Goal: Task Accomplishment & Management: Use online tool/utility

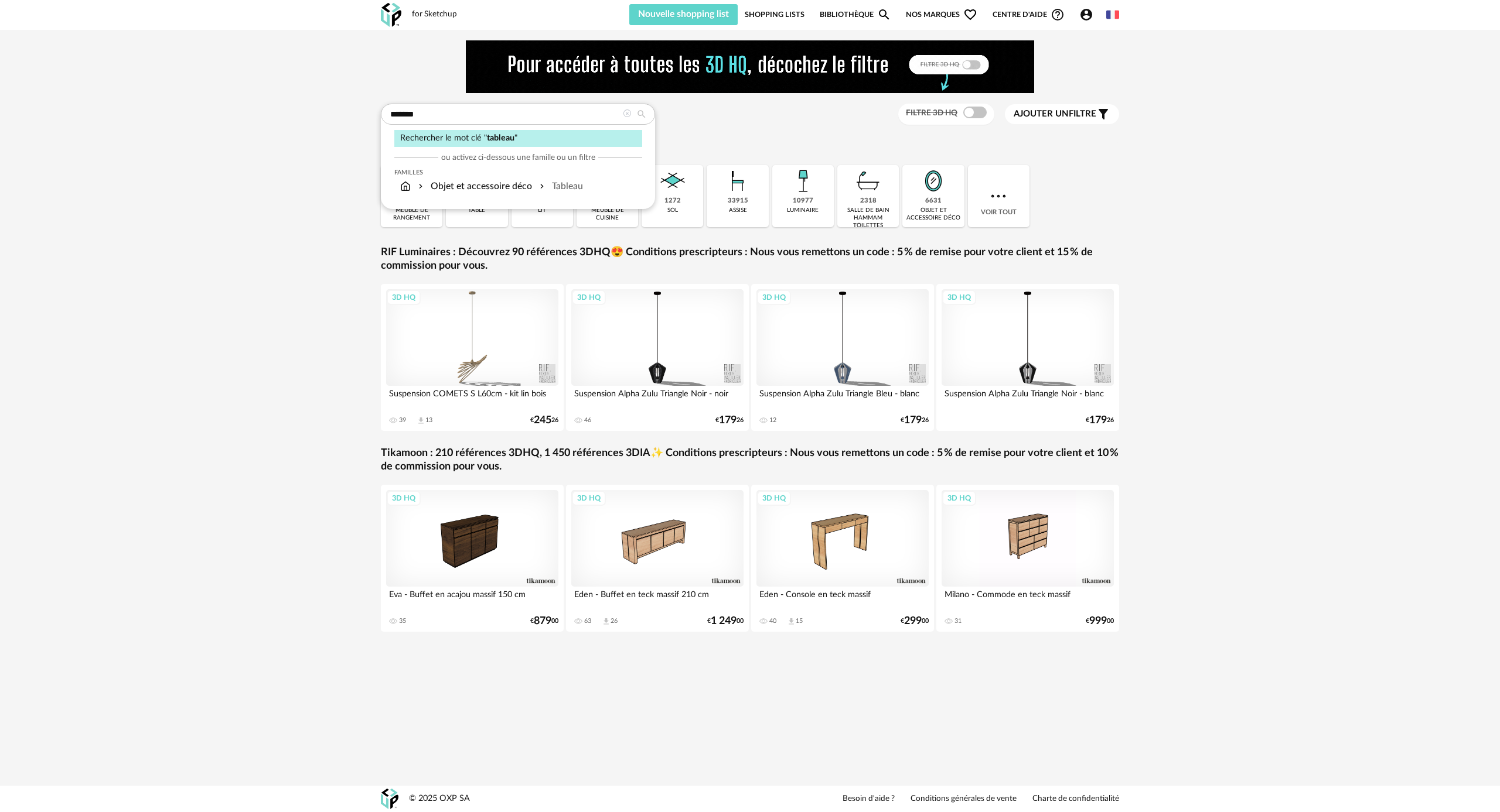
type input "*******"
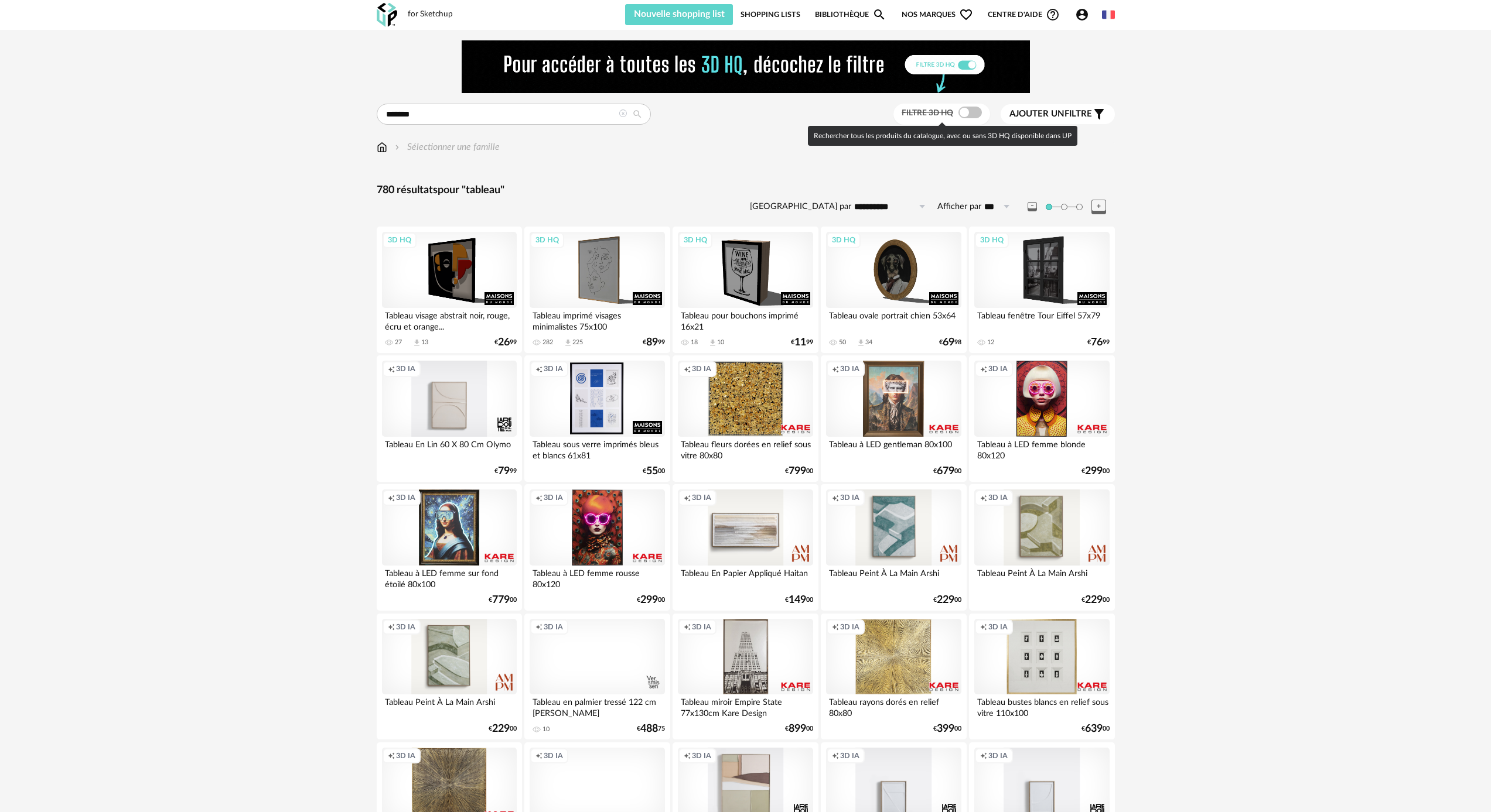
click at [973, 114] on span at bounding box center [970, 112] width 24 height 12
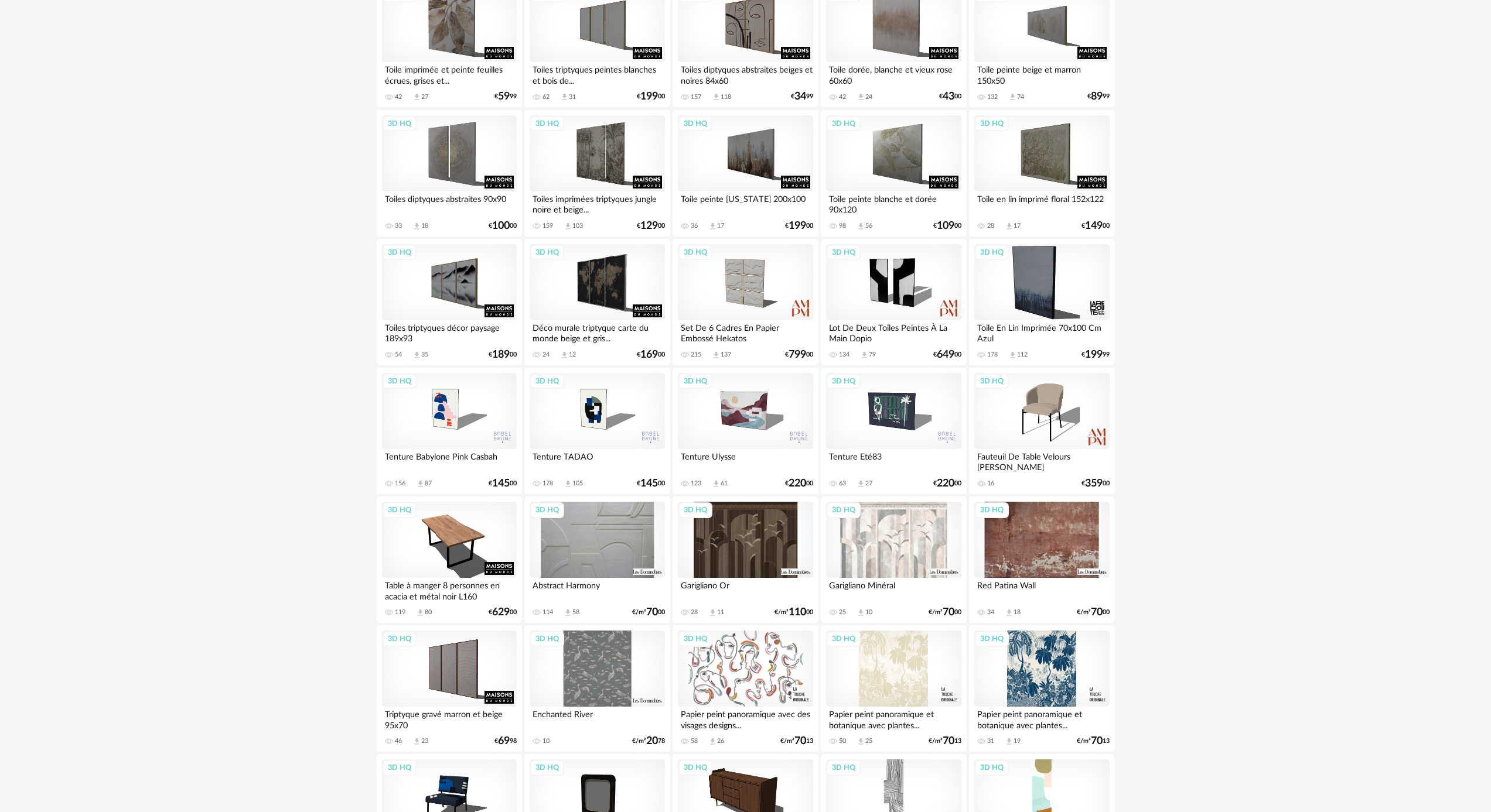
scroll to position [924, 0]
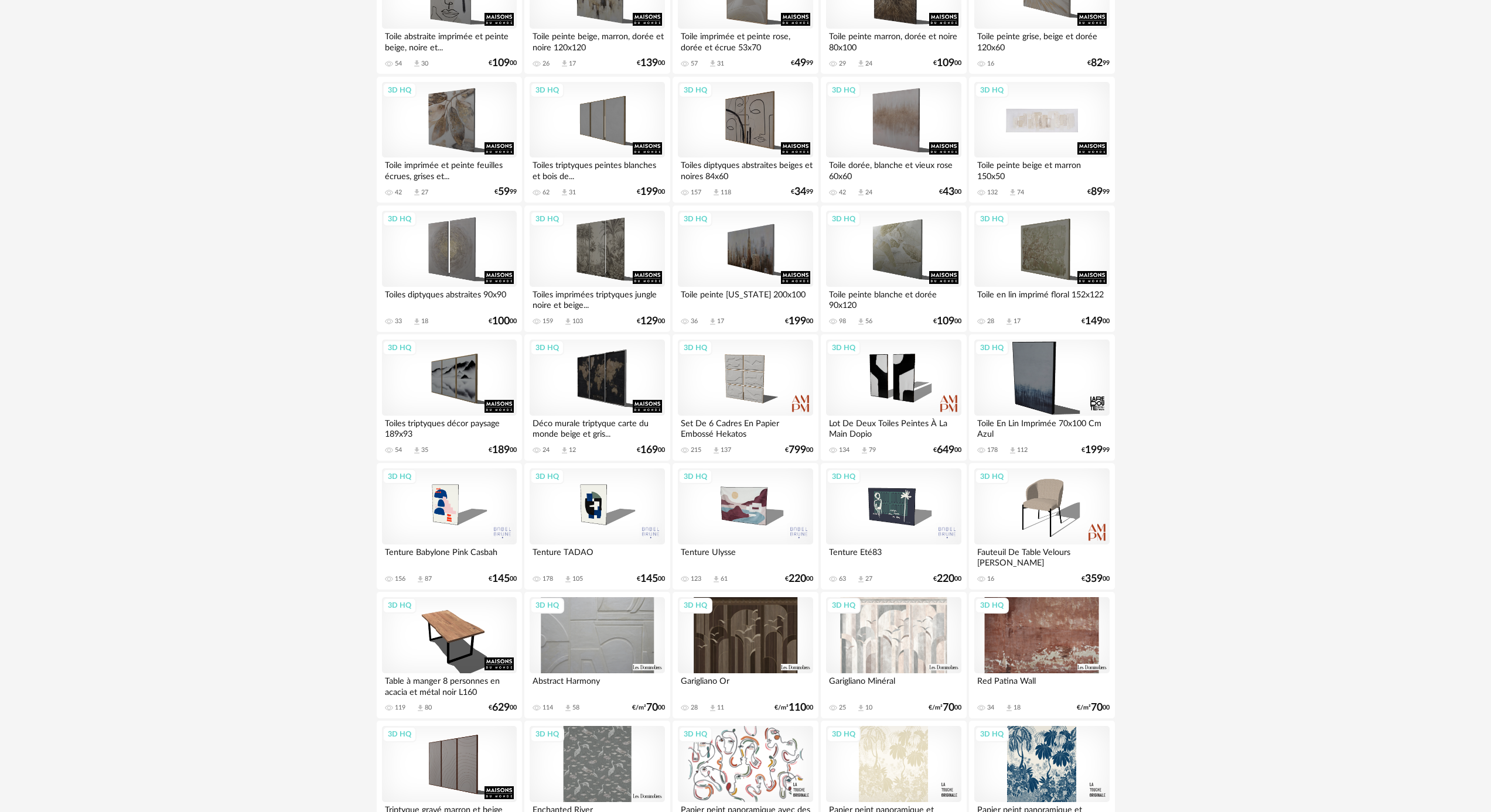
click at [1059, 139] on div "3D HQ" at bounding box center [1041, 120] width 135 height 76
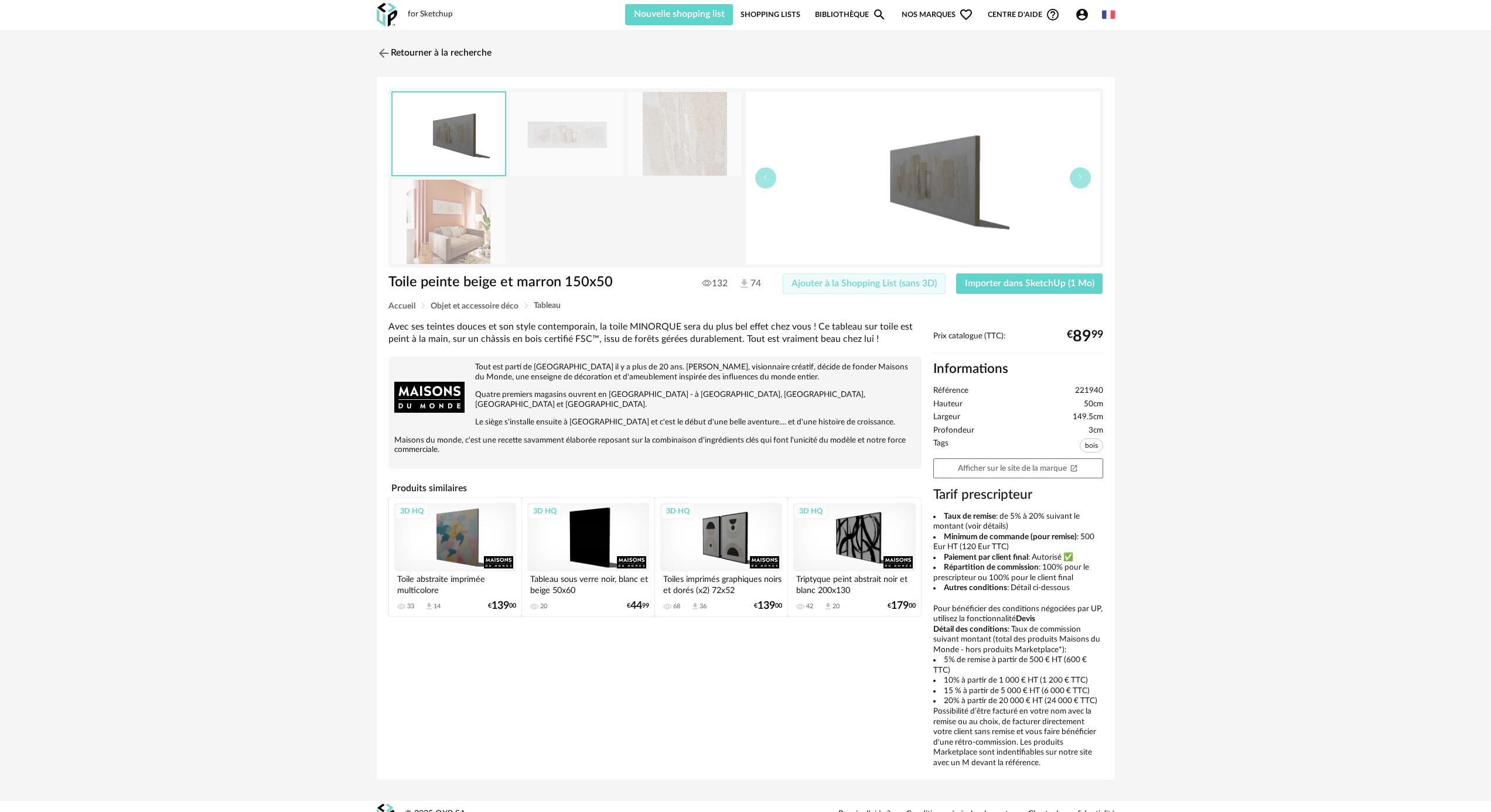
click at [875, 285] on span "Ajouter à la Shopping List (sans 3D)" at bounding box center [864, 283] width 145 height 9
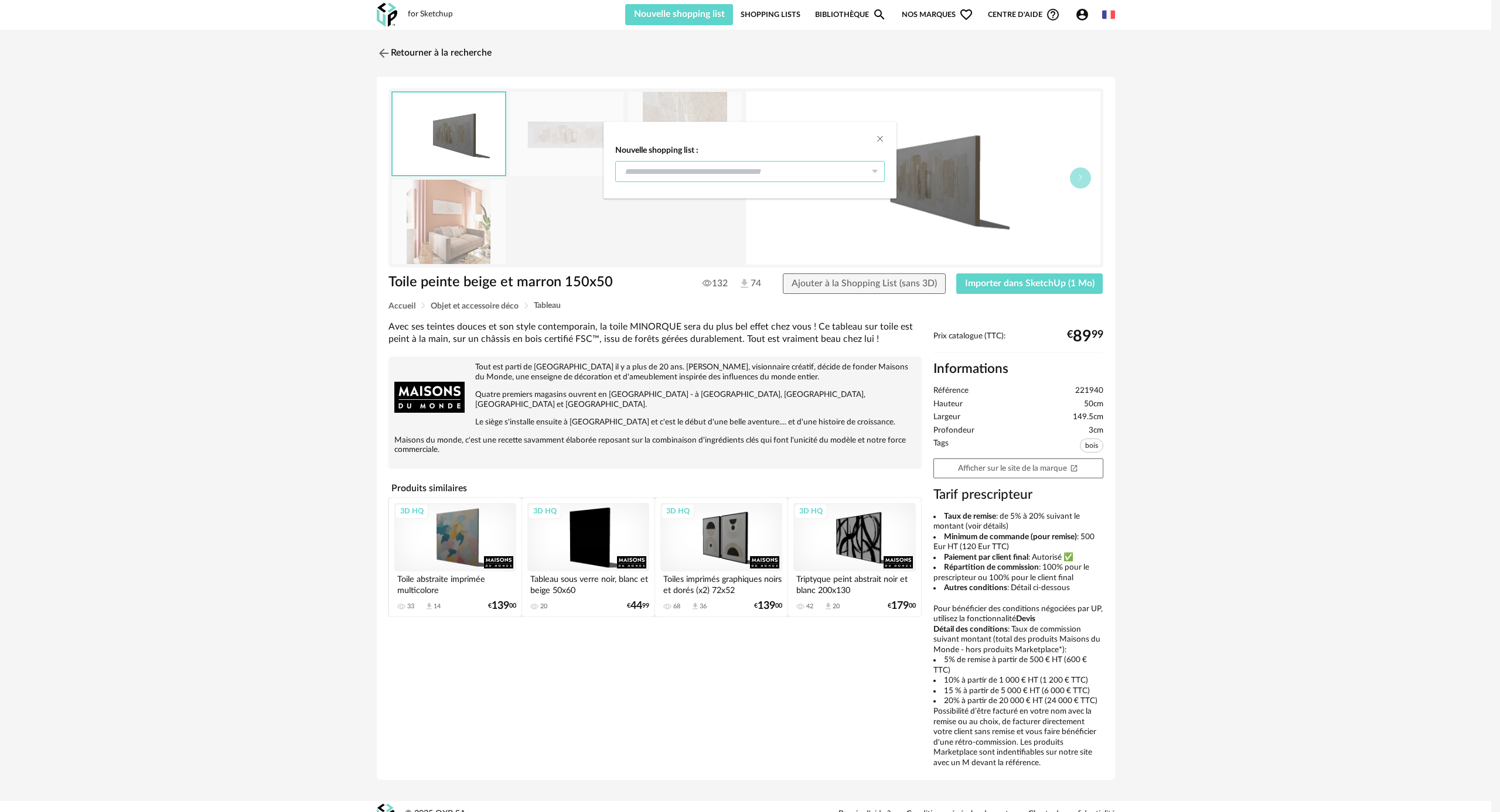
click at [716, 174] on input "dialog" at bounding box center [750, 171] width 270 height 21
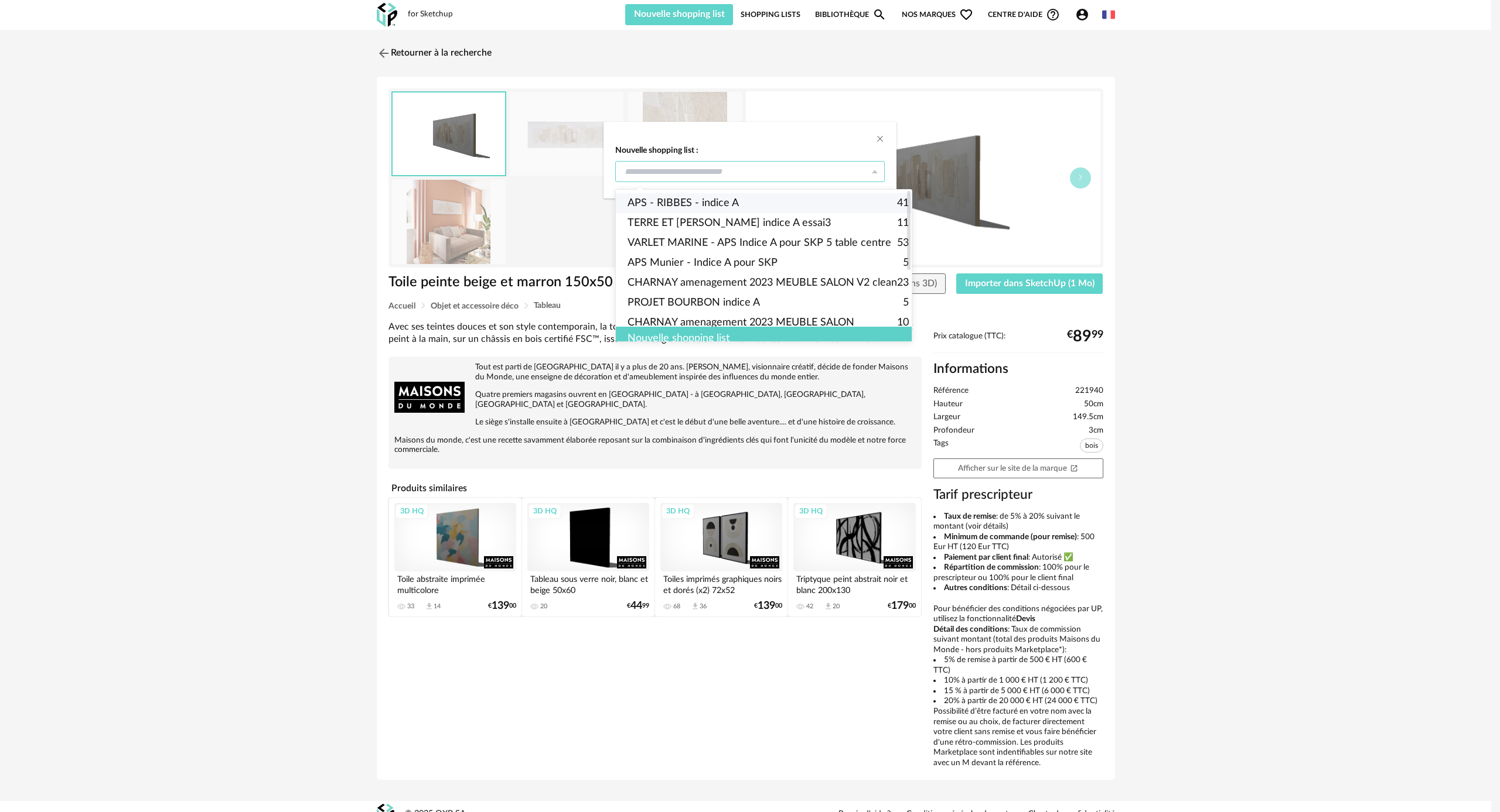
click at [708, 199] on span "APS - RIBBES - indice A" at bounding box center [683, 203] width 111 height 20
type input "**********"
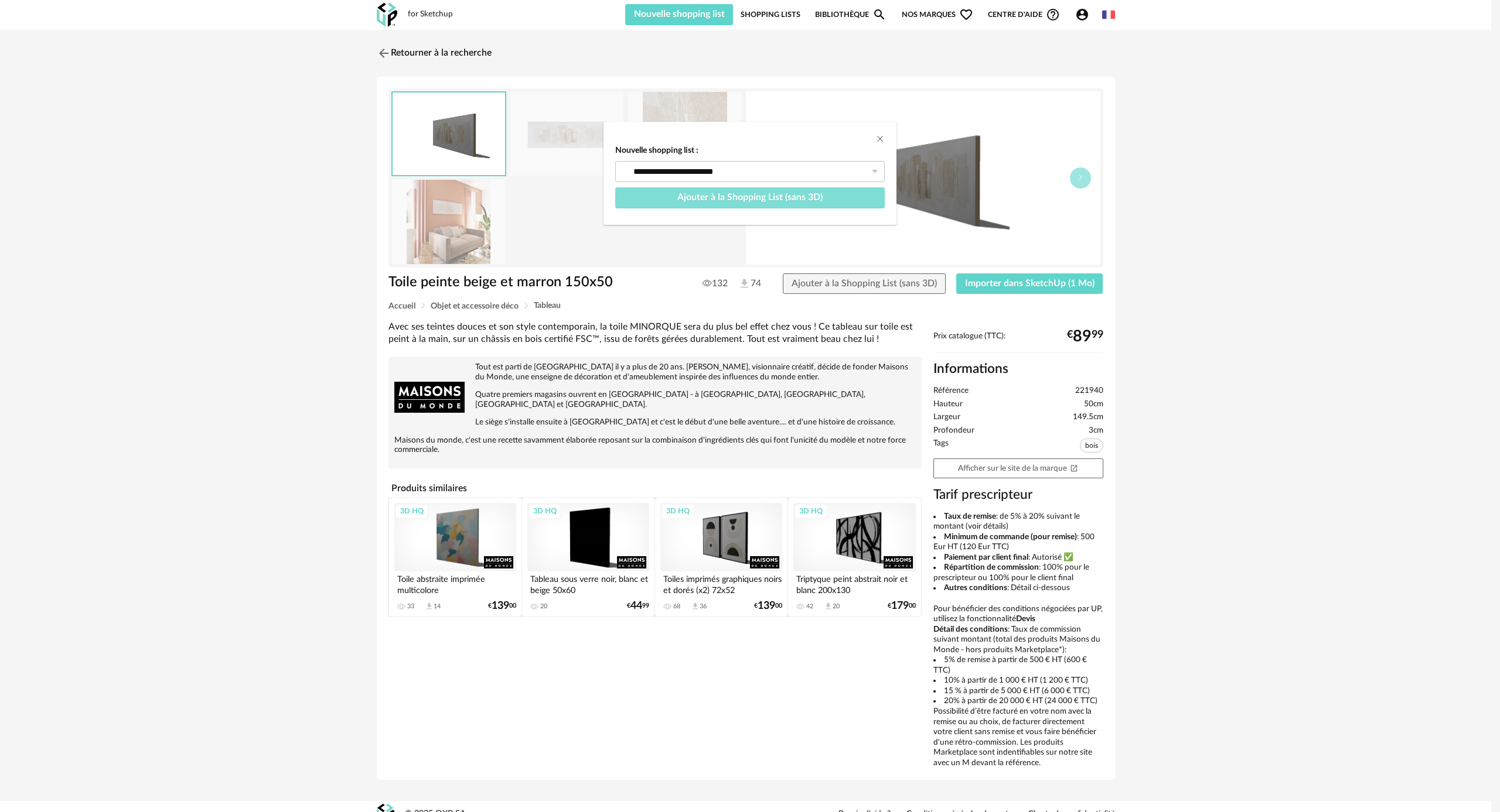
click at [708, 199] on span "Ajouter à la Shopping List (sans 3D)" at bounding box center [750, 197] width 145 height 9
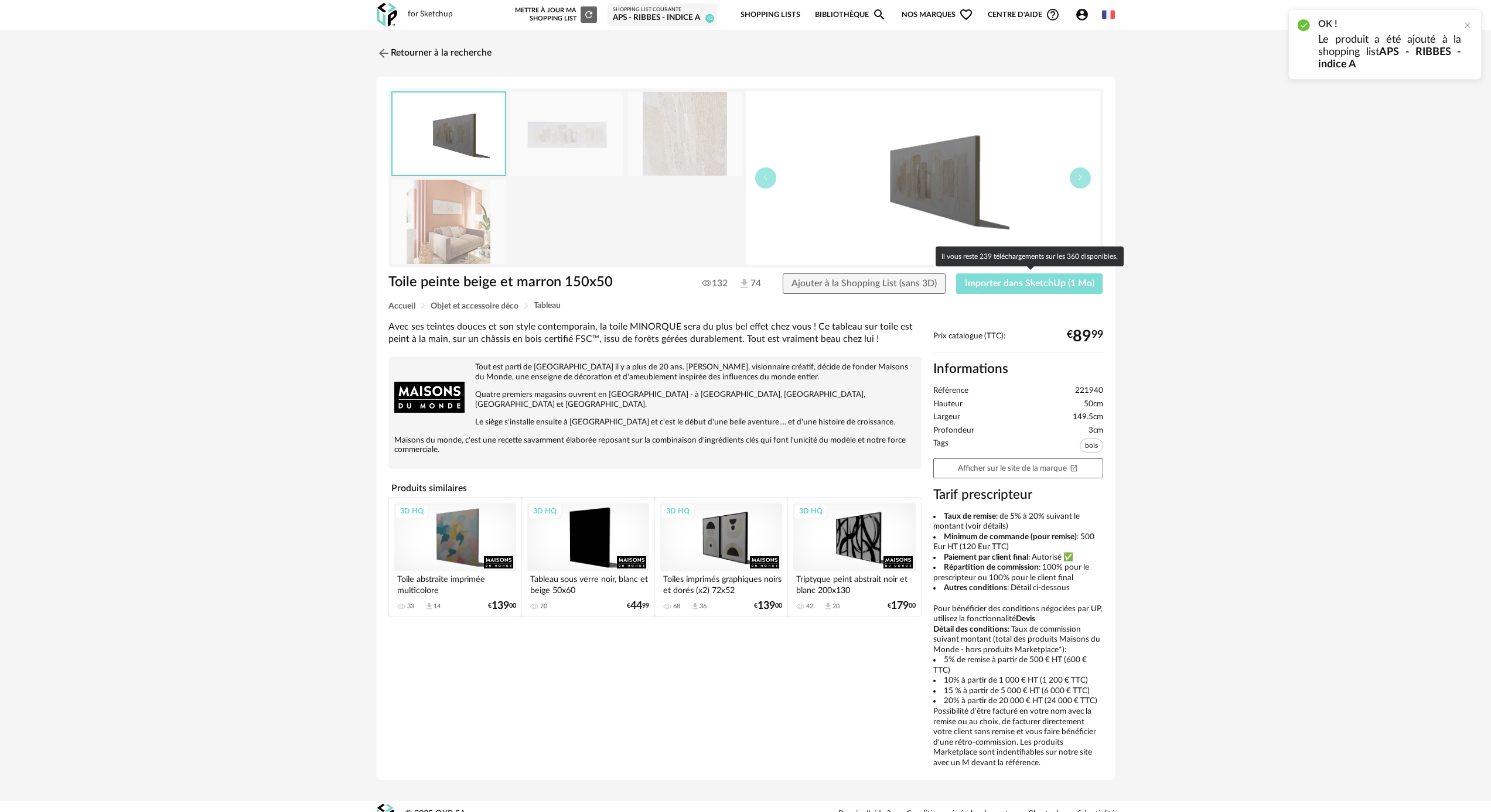
click at [990, 286] on span "Importer dans SketchUp (1 Mo)" at bounding box center [1030, 283] width 129 height 9
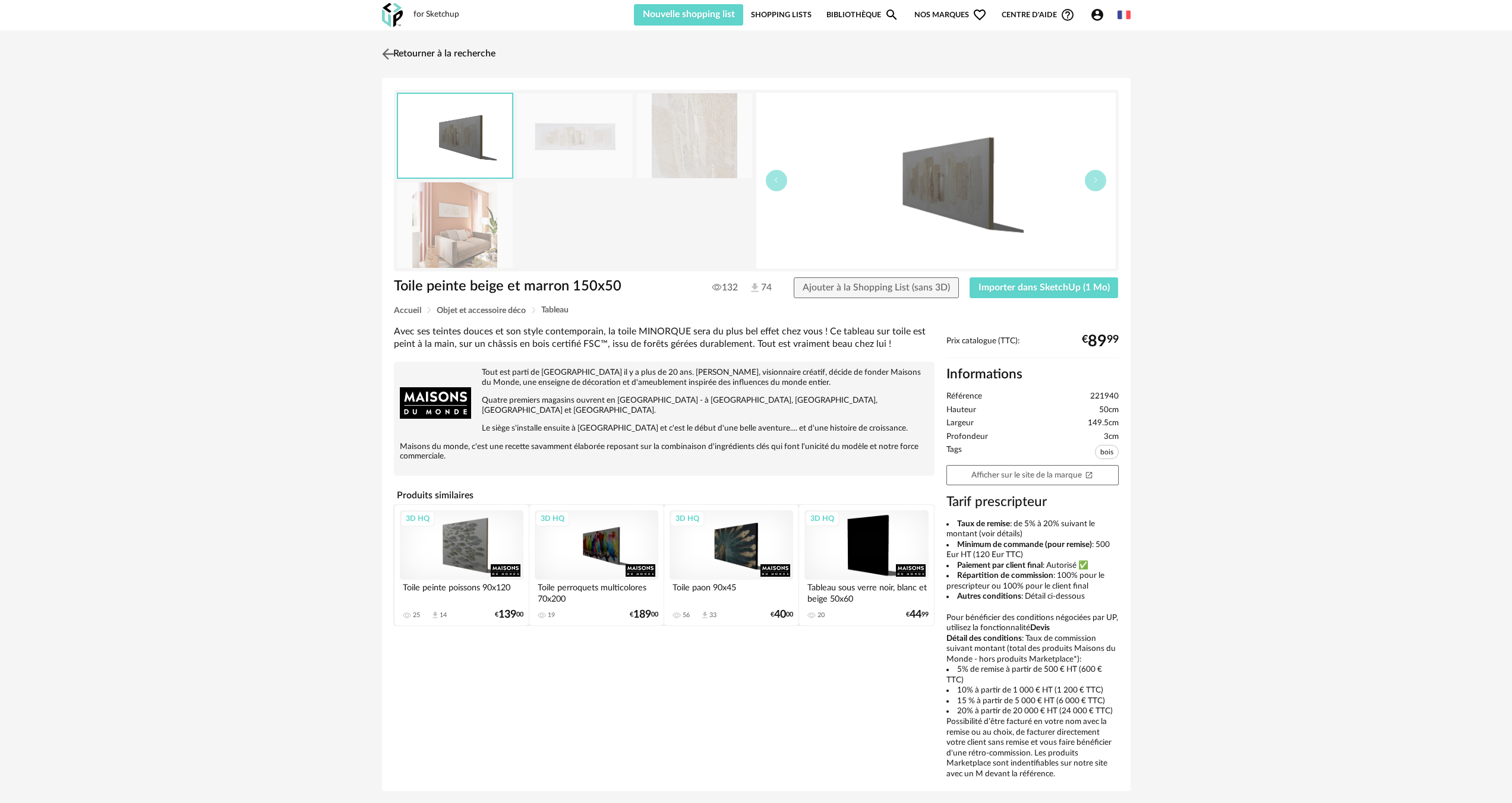
click at [386, 51] on img at bounding box center [387, 54] width 17 height 17
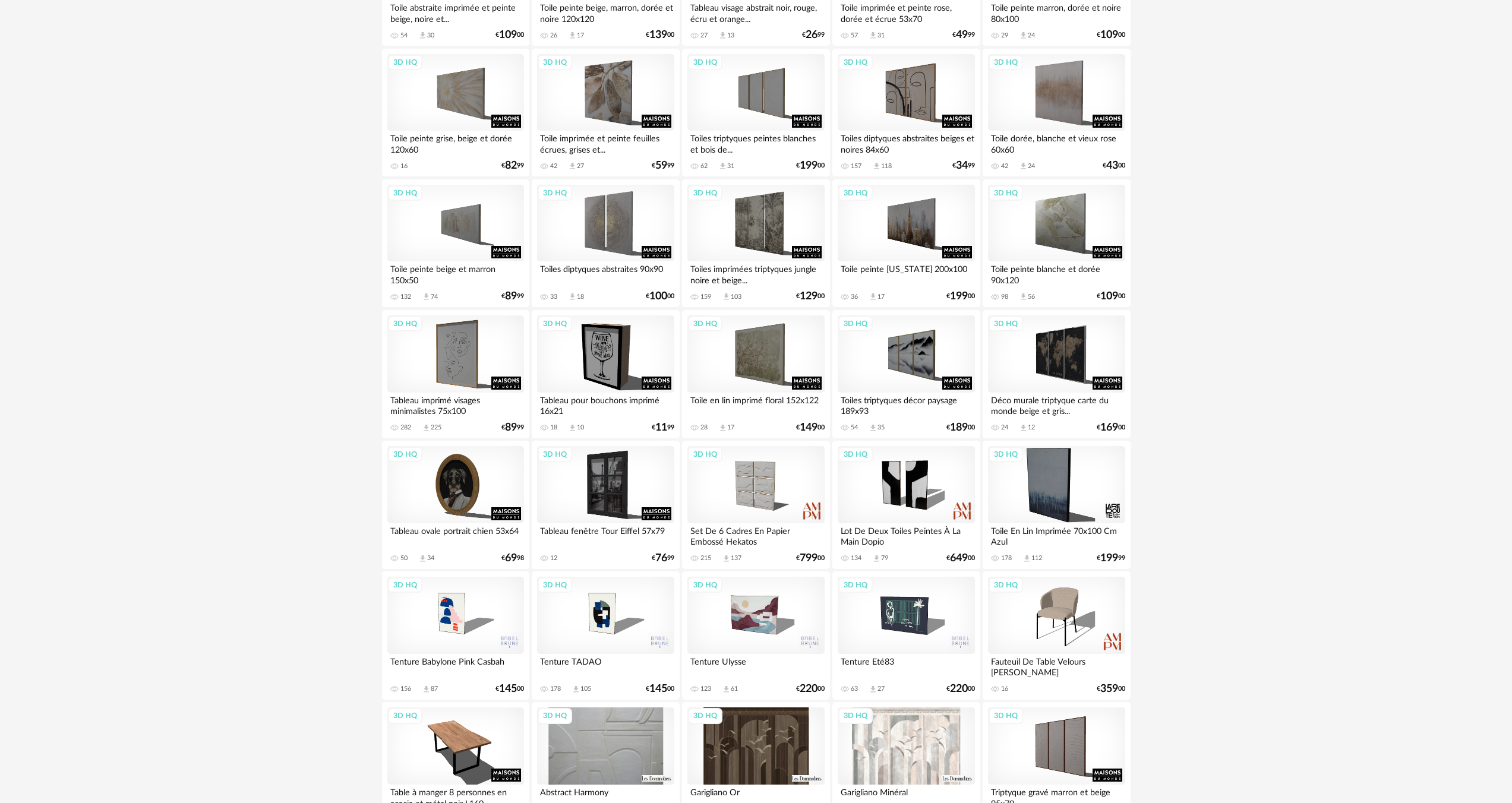
scroll to position [974, 0]
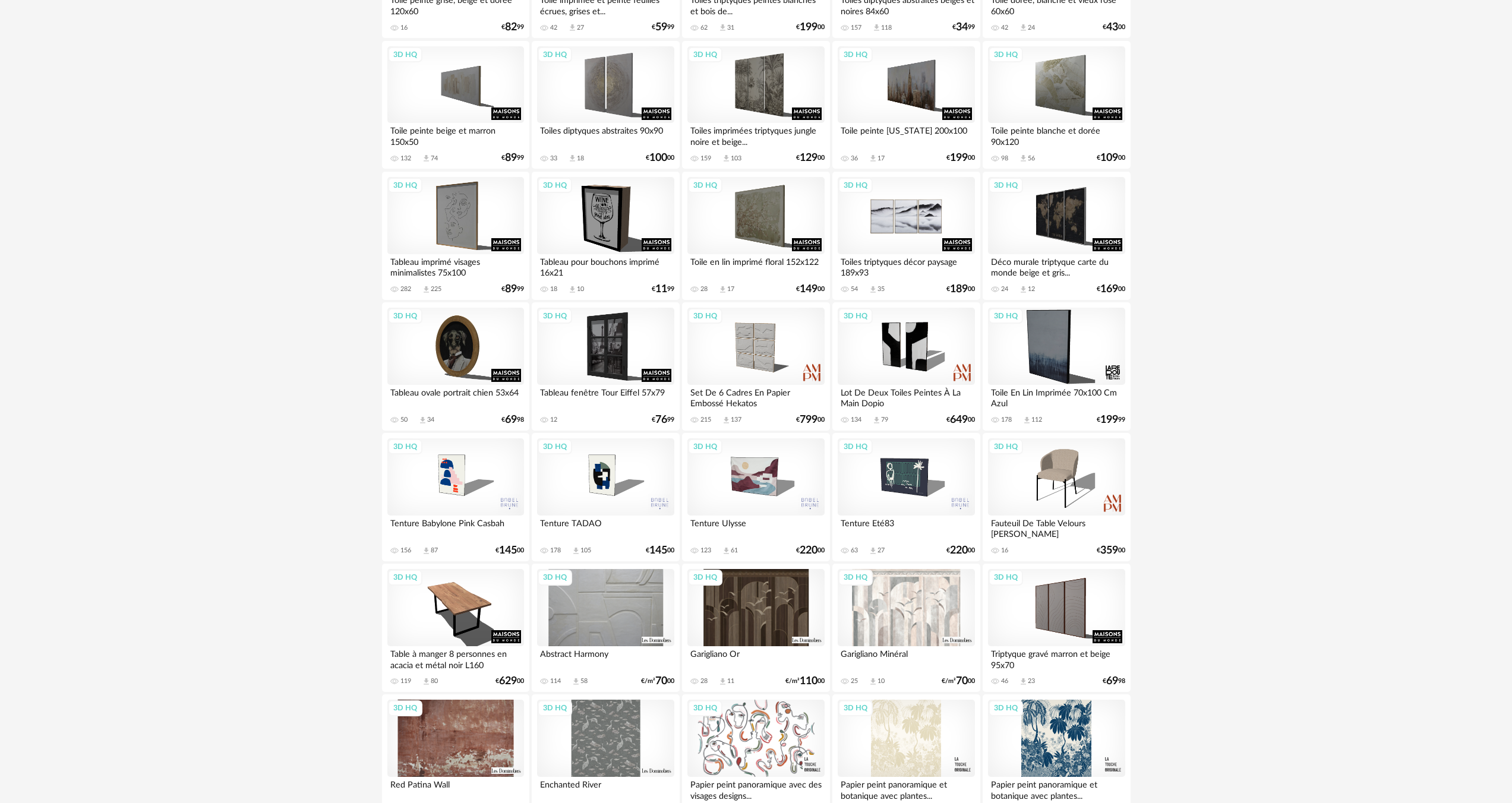
click at [929, 241] on div "3D HQ" at bounding box center [906, 215] width 137 height 77
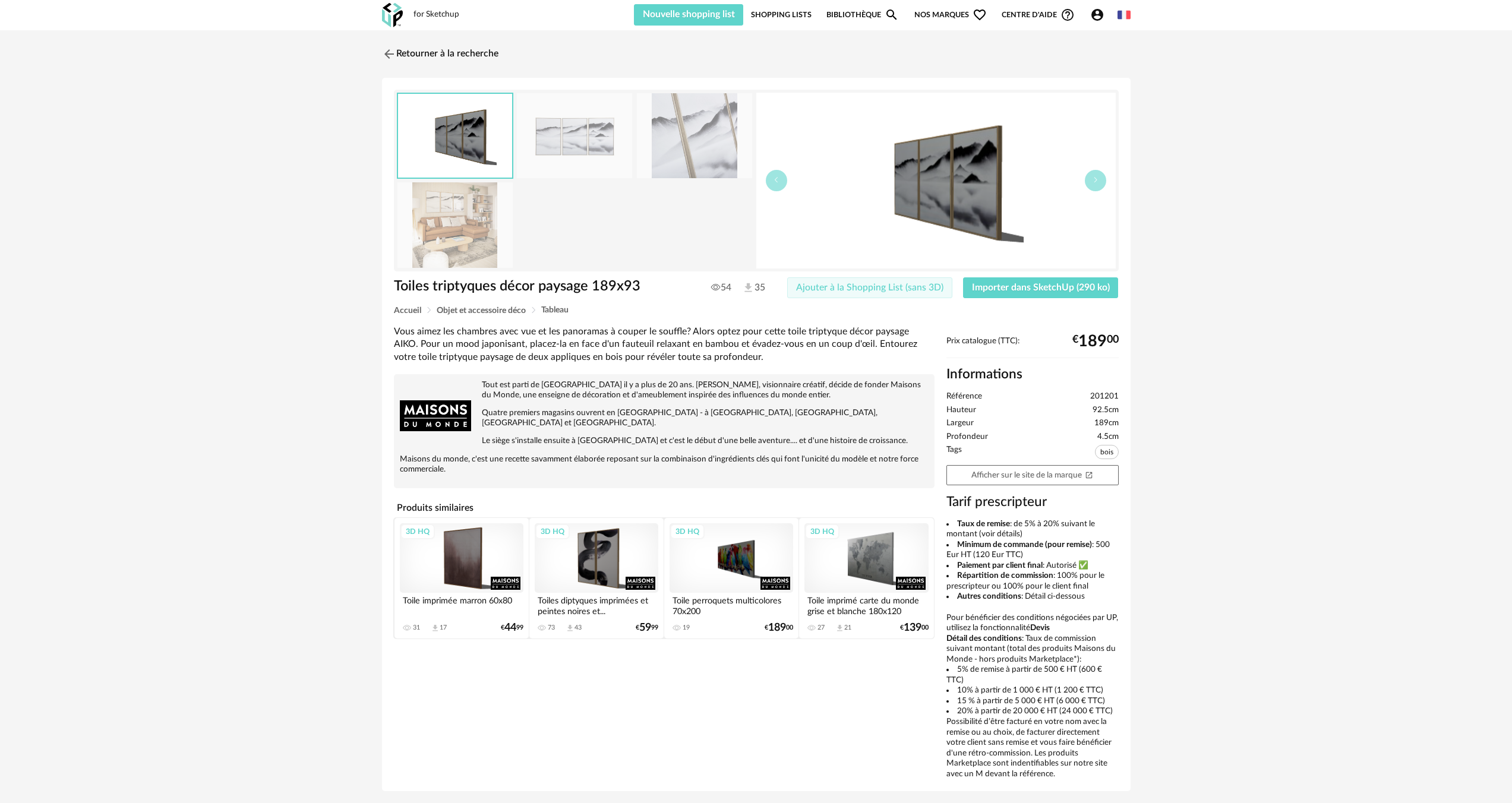
click at [914, 287] on span "Ajouter à la Shopping List (sans 3D)" at bounding box center [870, 287] width 147 height 9
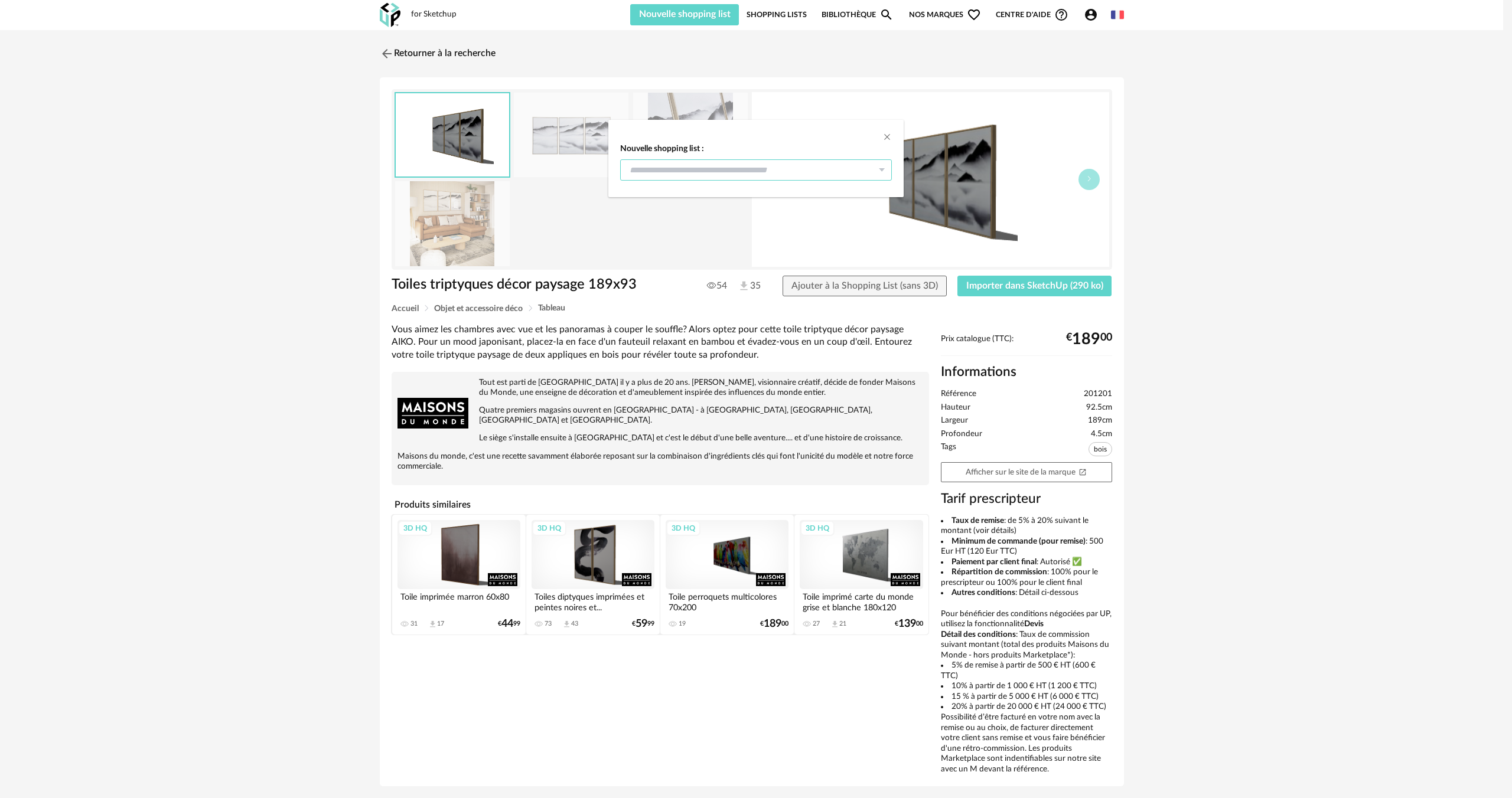
click at [744, 175] on input "dialog" at bounding box center [756, 170] width 272 height 21
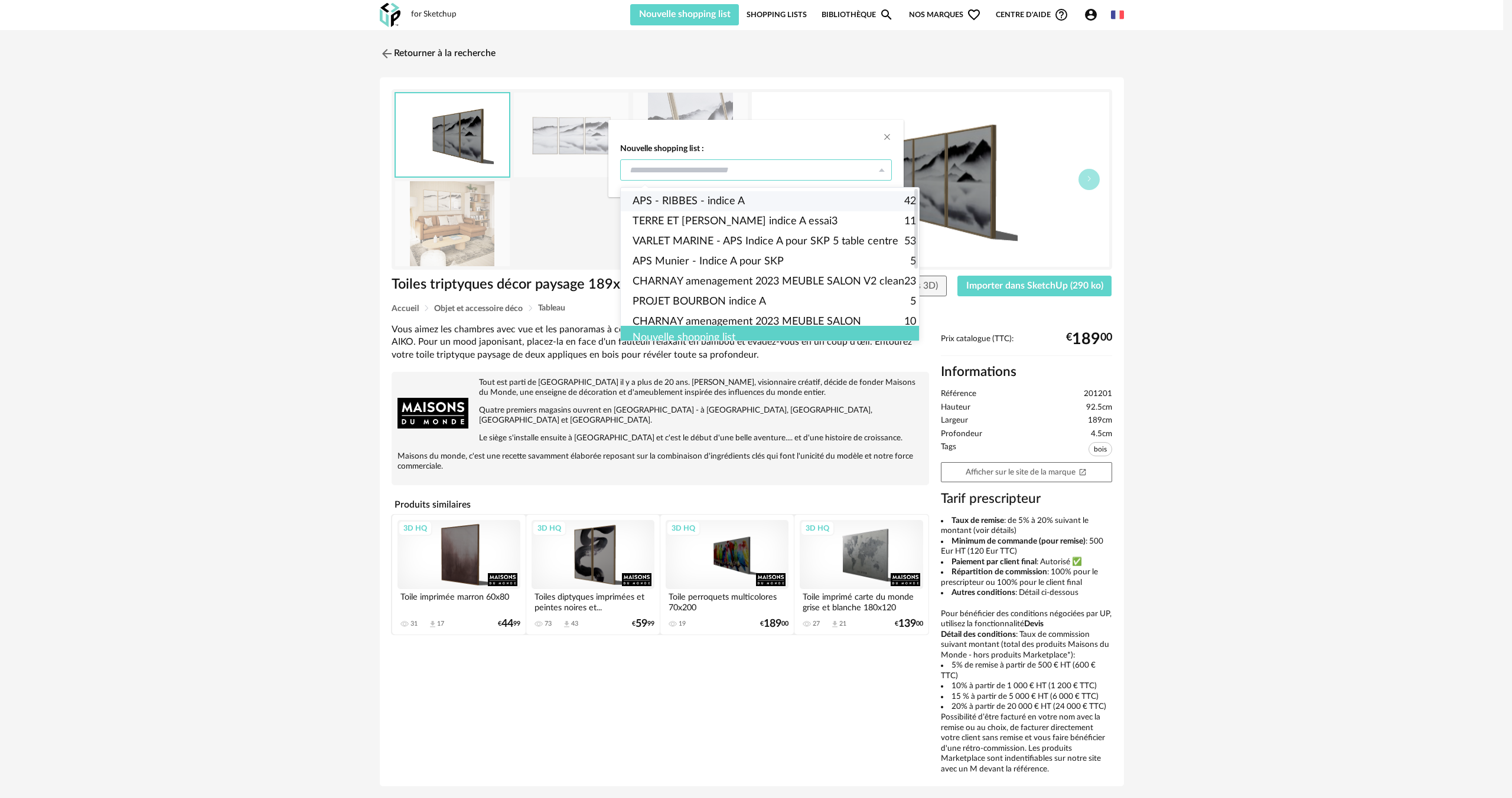
click at [736, 200] on span "APS - RIBBES - indice A" at bounding box center [688, 202] width 112 height 20
type input "**********"
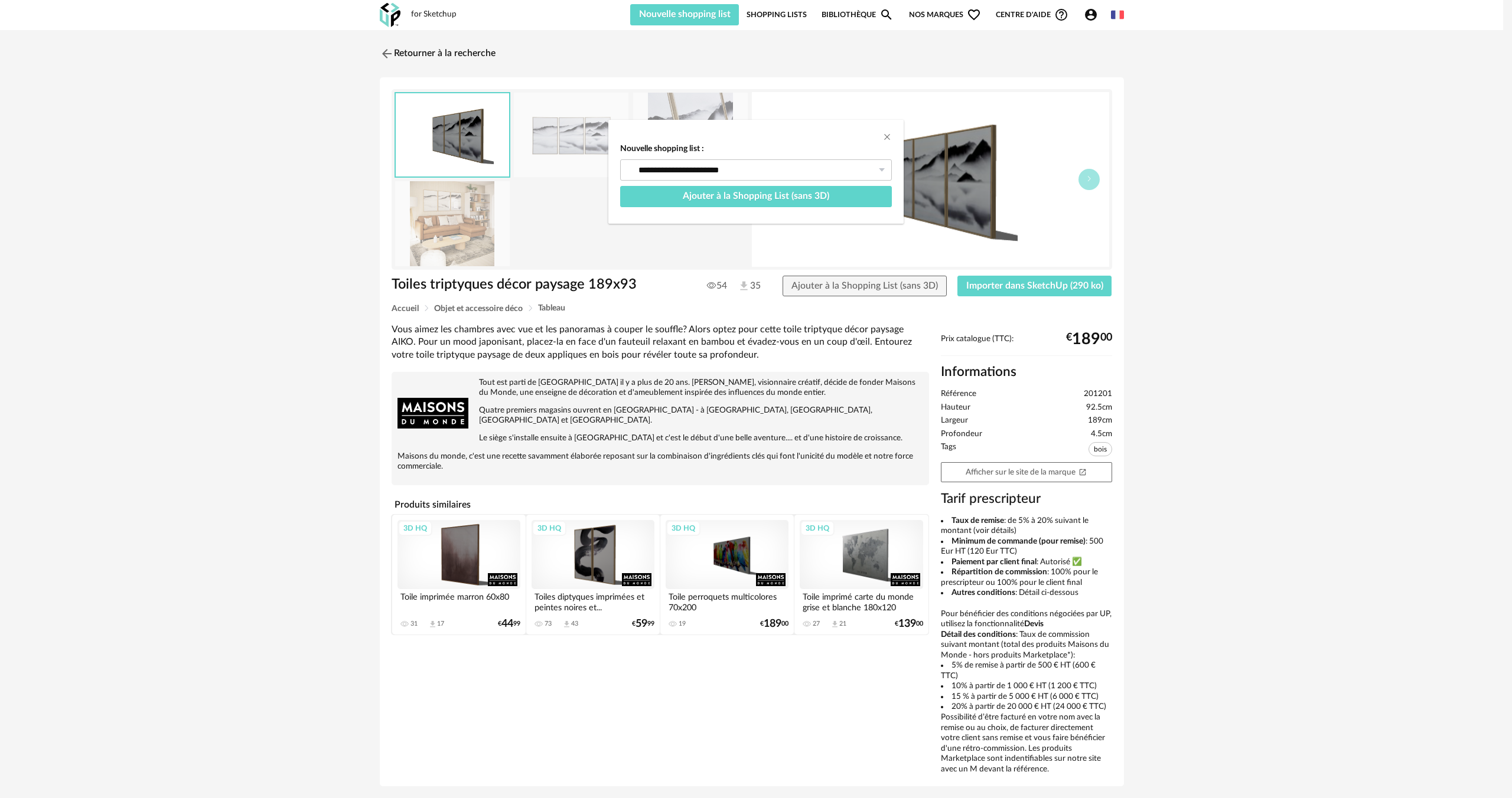
click at [979, 286] on div "**********" at bounding box center [756, 399] width 1512 height 798
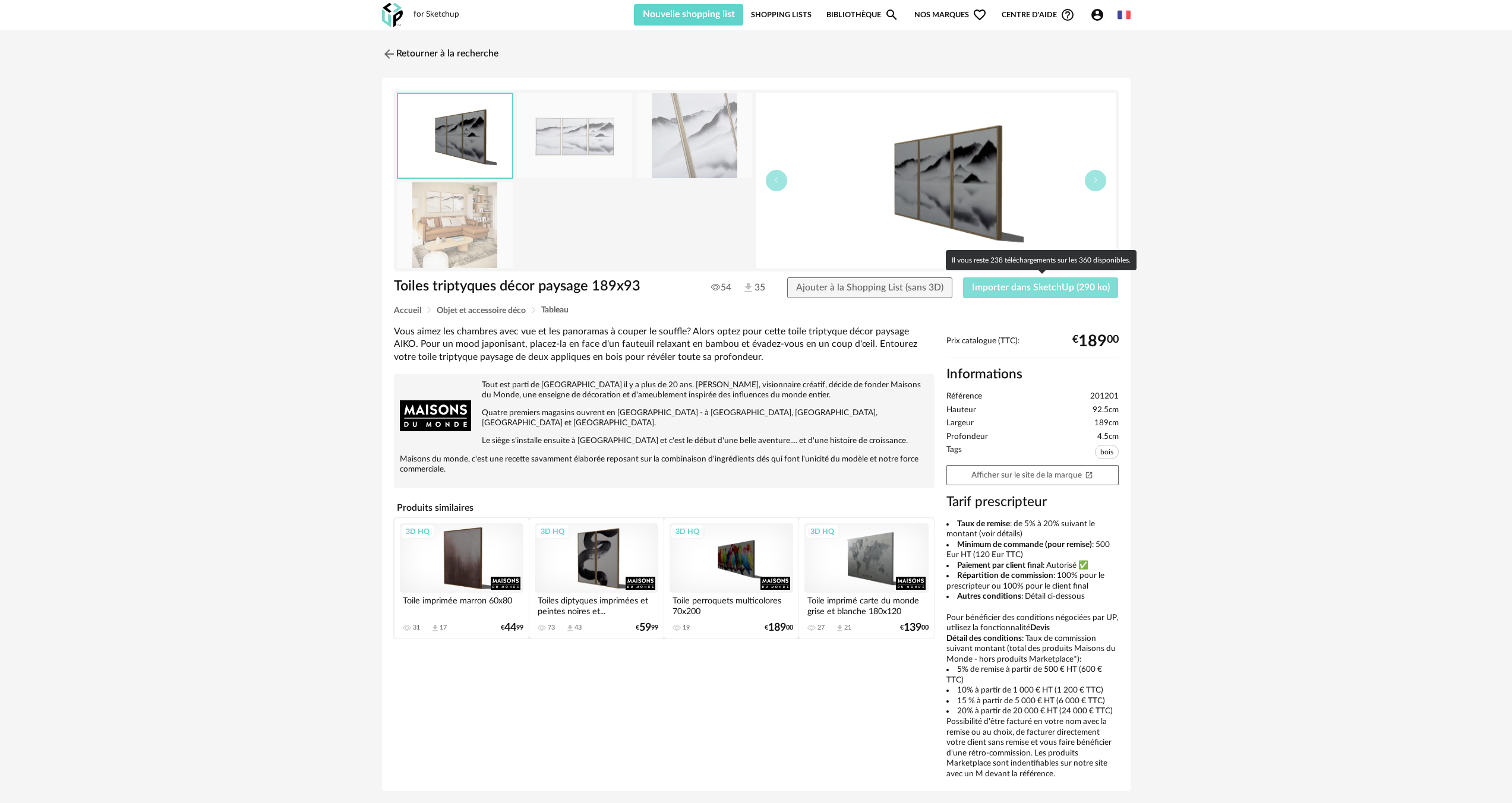
click at [988, 290] on span "Importer dans SketchUp (290 ko)" at bounding box center [1040, 287] width 138 height 9
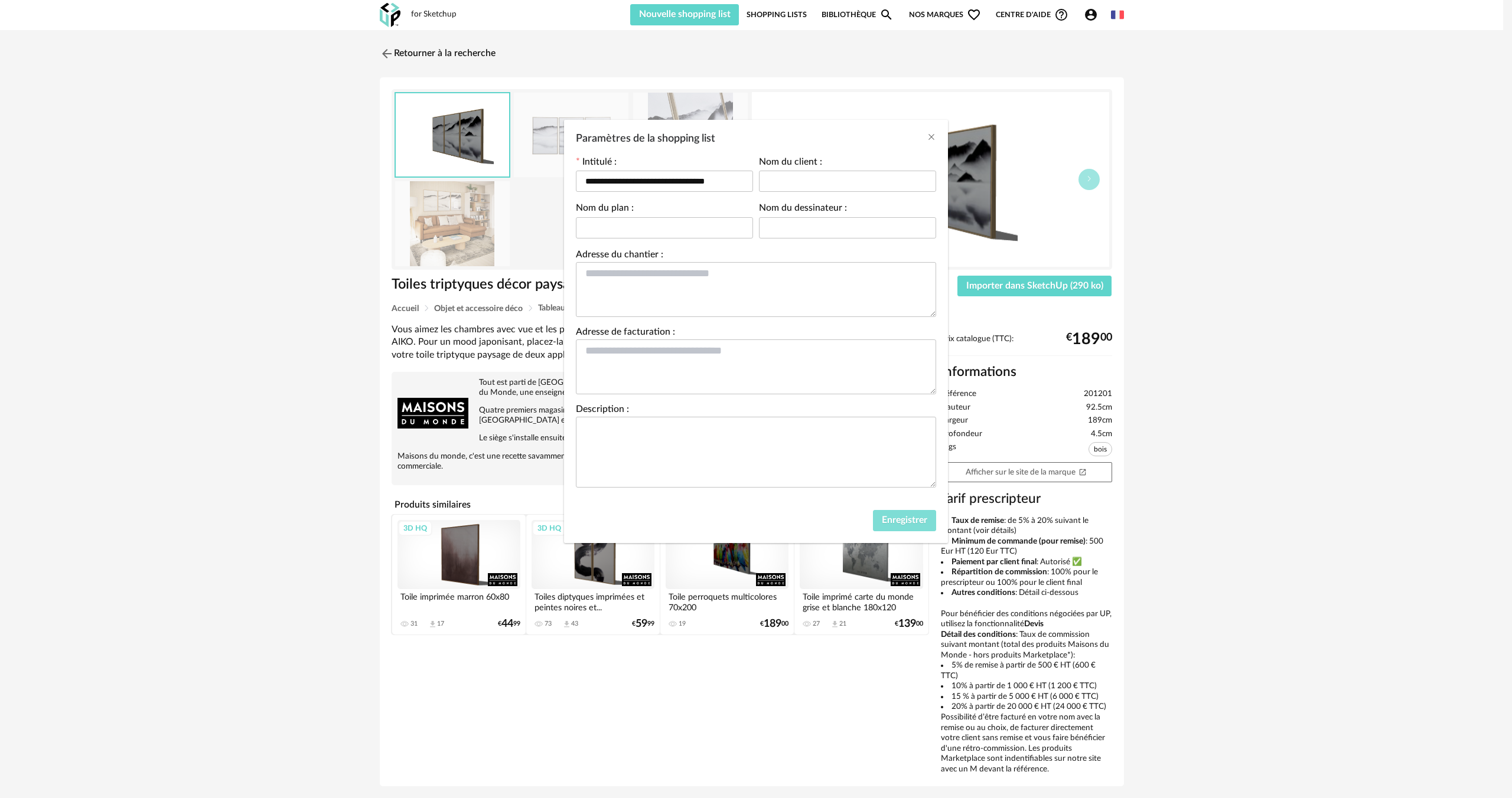
click at [911, 525] on span "Enregistrer" at bounding box center [904, 519] width 46 height 9
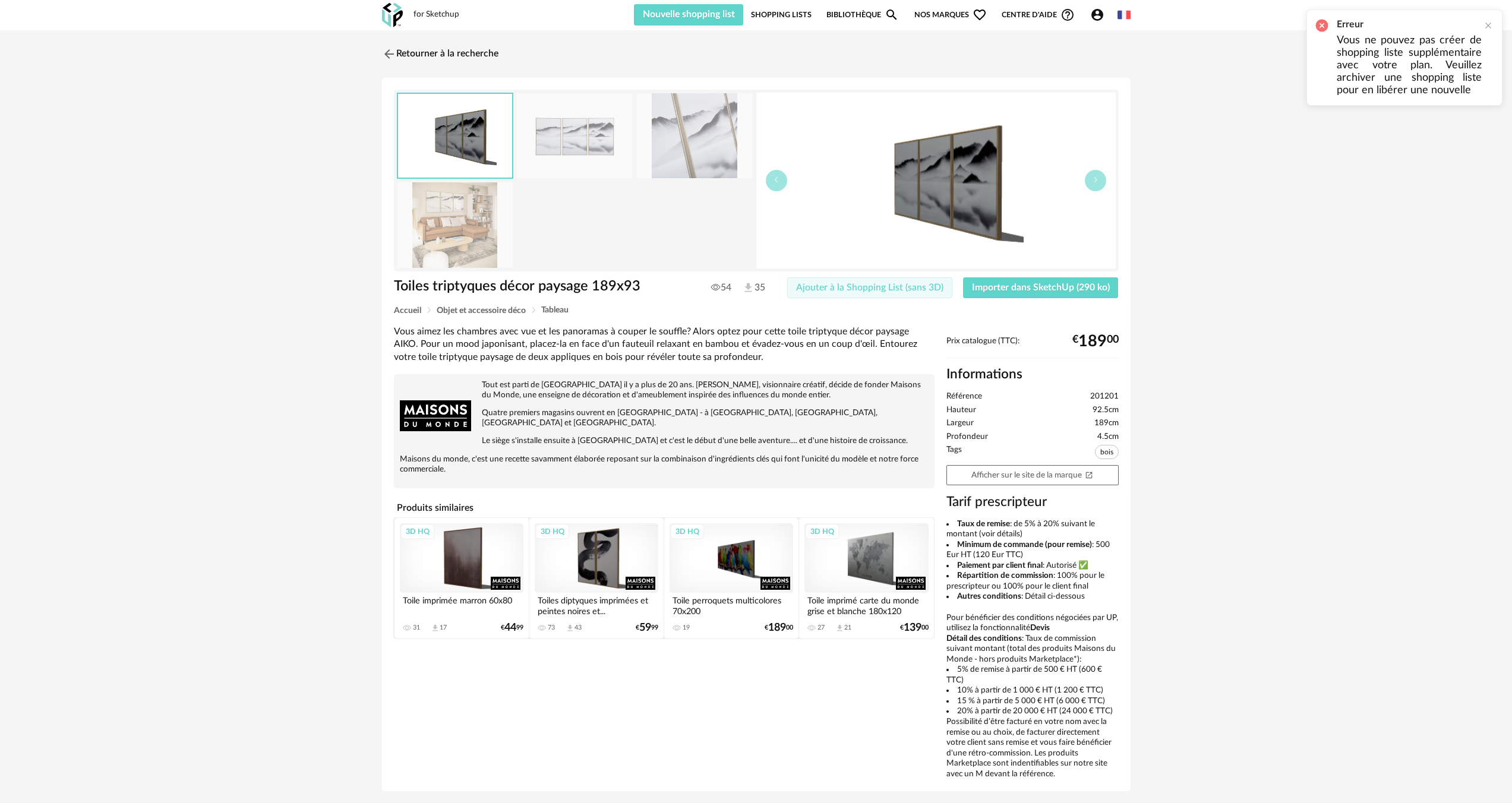
click at [931, 287] on span "Ajouter à la Shopping List (sans 3D)" at bounding box center [870, 287] width 147 height 9
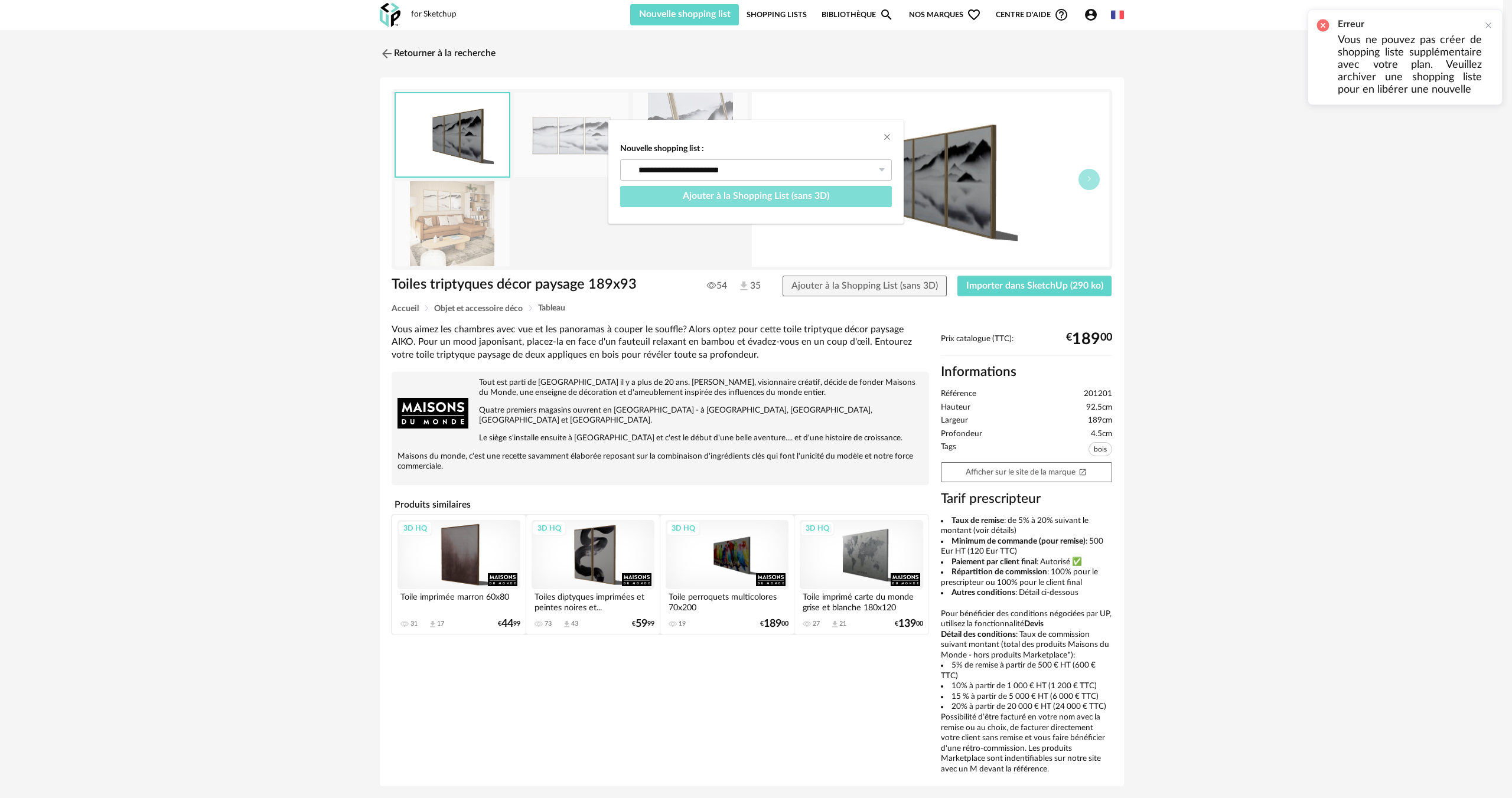
click at [758, 198] on span "Ajouter à la Shopping List (sans 3D)" at bounding box center [756, 196] width 147 height 9
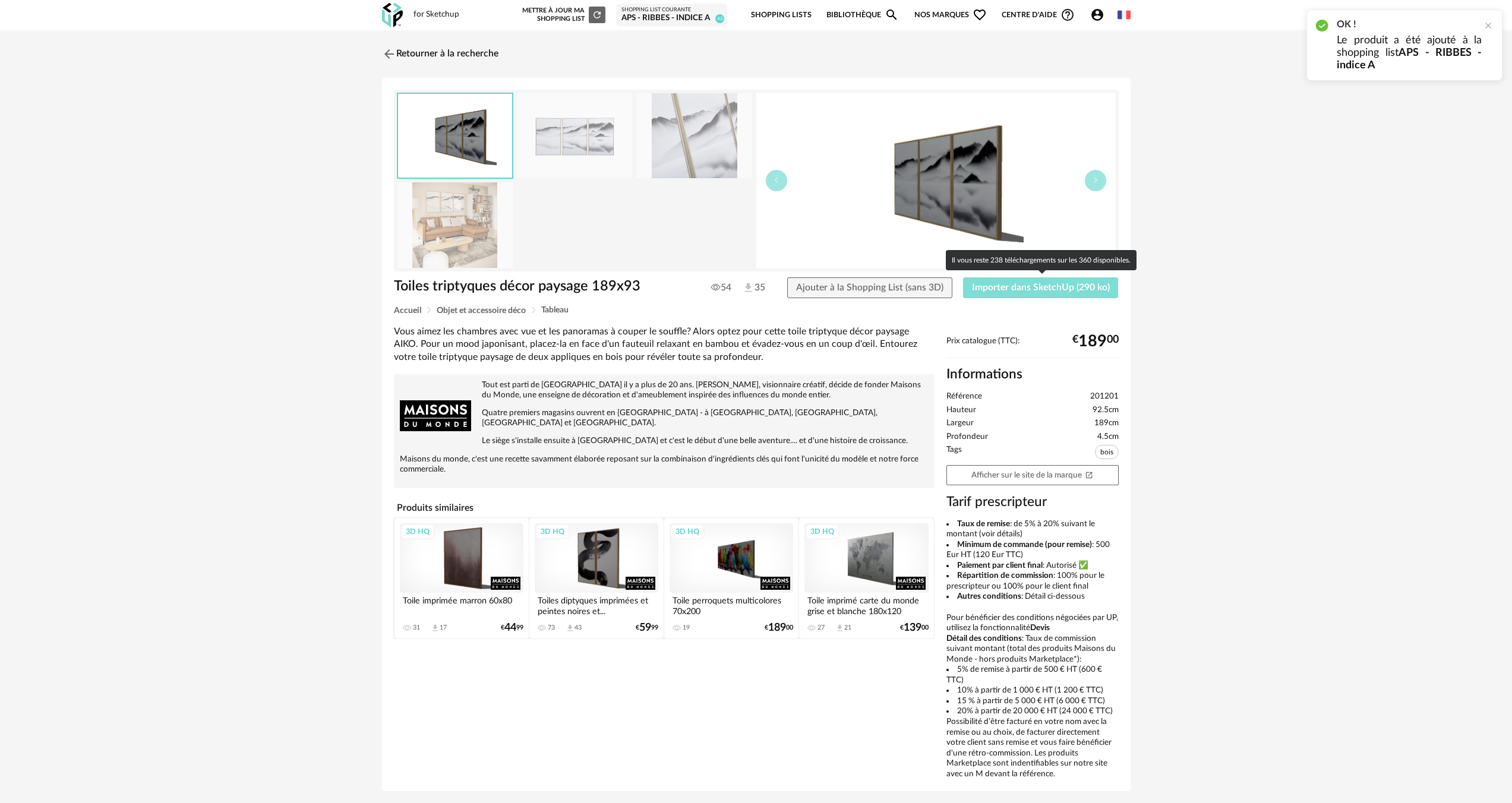
click at [975, 288] on span "Importer dans SketchUp (290 ko)" at bounding box center [1040, 287] width 138 height 9
